Goal: Navigation & Orientation: Find specific page/section

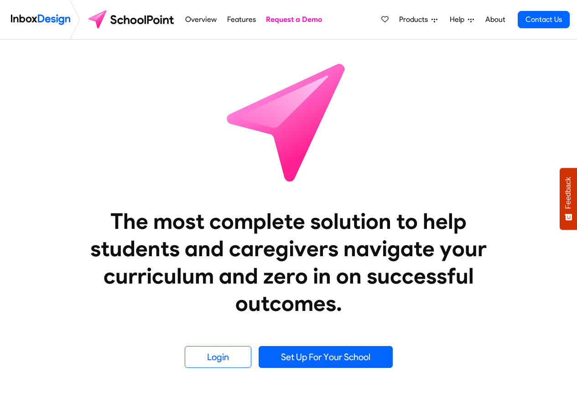
click at [417, 20] on span "Products" at bounding box center [415, 19] width 32 height 11
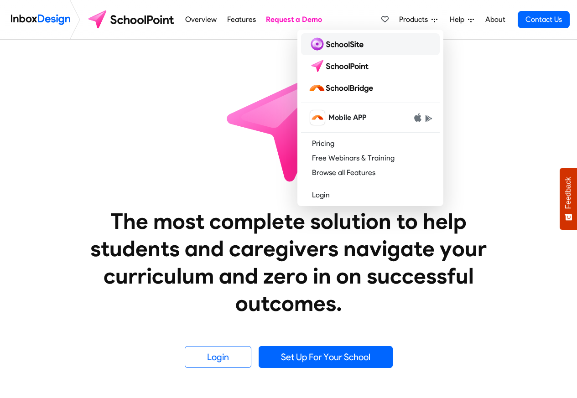
click at [322, 44] on img at bounding box center [337, 44] width 59 height 15
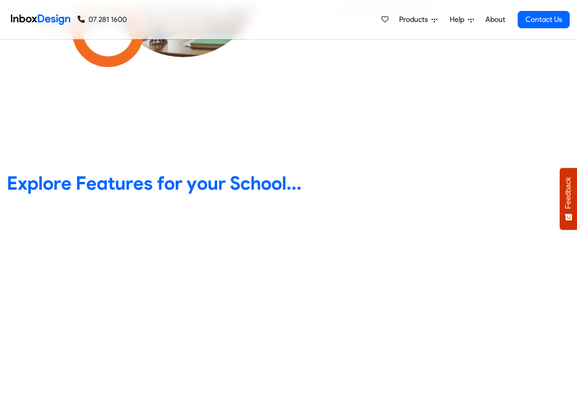
scroll to position [328, 0]
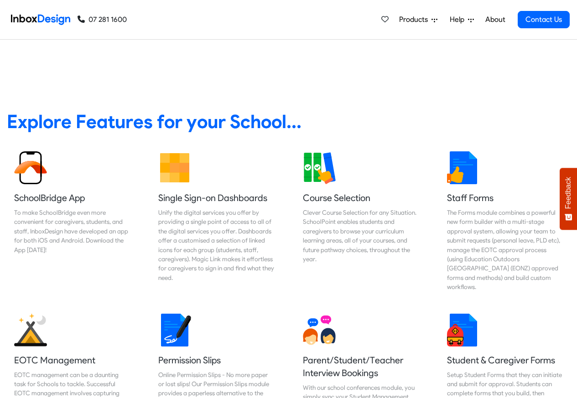
click at [418, 20] on span "Products" at bounding box center [415, 19] width 32 height 11
